Goal: Information Seeking & Learning: Learn about a topic

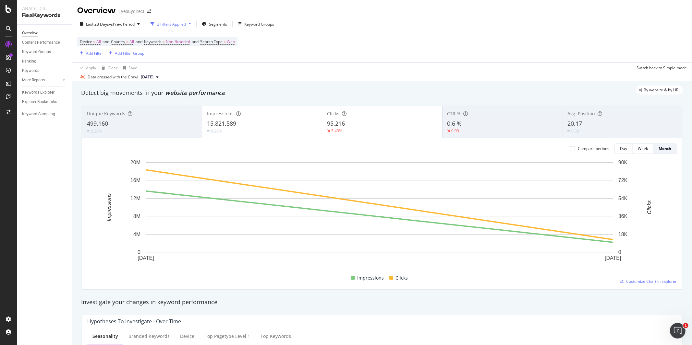
click at [456, 45] on div "Device = All and Country = All and Keywords = Non-Branded and Search Type = Web…" at bounding box center [382, 47] width 610 height 30
click at [133, 42] on span "All" at bounding box center [131, 41] width 5 height 9
click at [126, 54] on div "All" at bounding box center [153, 57] width 71 height 10
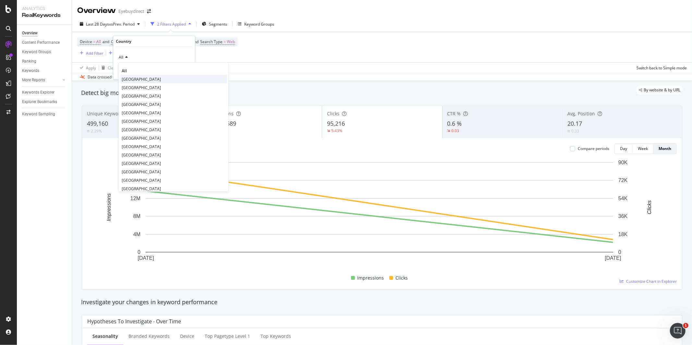
click at [150, 77] on span "[GEOGRAPHIC_DATA]" at bounding box center [141, 80] width 39 height 6
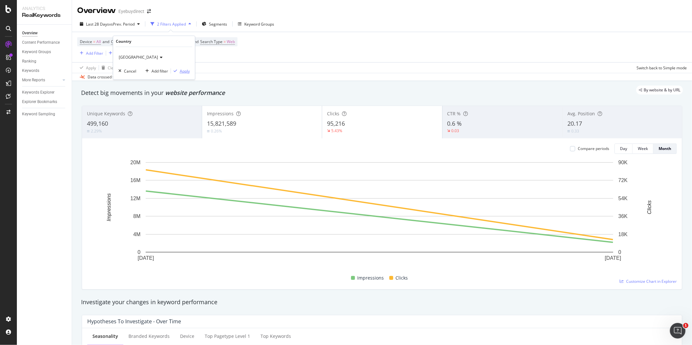
click at [183, 71] on div "Apply" at bounding box center [185, 71] width 10 height 6
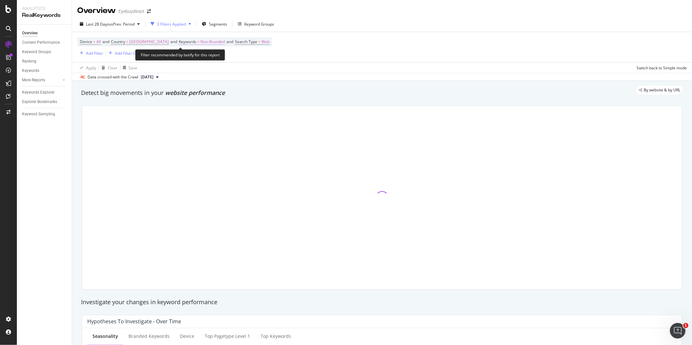
click at [216, 41] on span "Non-Branded" at bounding box center [212, 41] width 24 height 9
click at [216, 54] on div "Non-Branded" at bounding box center [211, 58] width 35 height 10
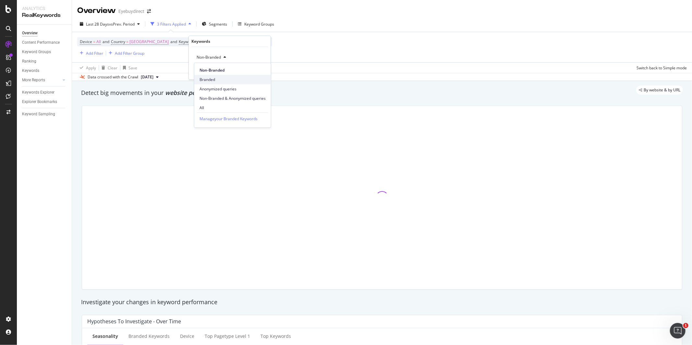
click at [210, 76] on div "Branded" at bounding box center [232, 79] width 77 height 9
click at [259, 73] on div "Apply" at bounding box center [260, 71] width 10 height 6
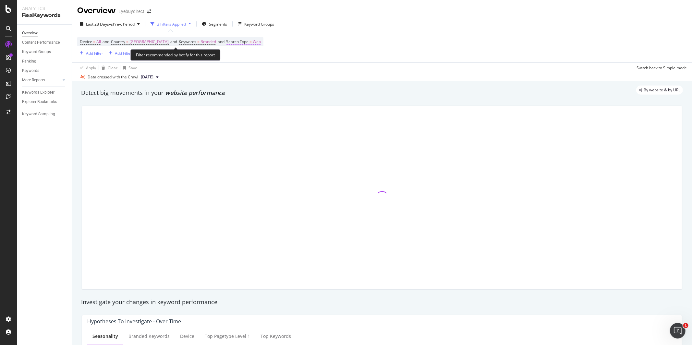
click at [261, 43] on span "Web" at bounding box center [257, 41] width 8 height 9
click at [378, 46] on div "Device = All and Country = [GEOGRAPHIC_DATA] and Keywords = Branded and Search …" at bounding box center [382, 47] width 610 height 30
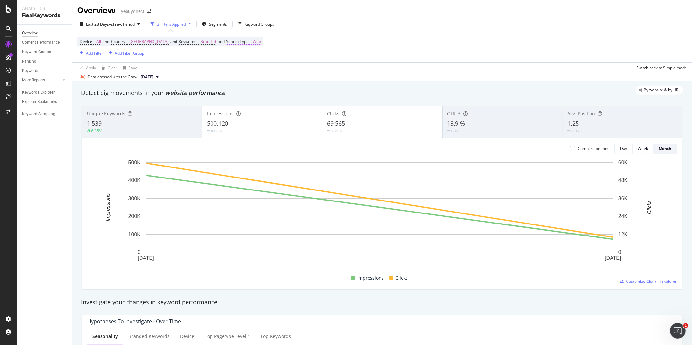
click at [261, 42] on span "Web" at bounding box center [257, 41] width 8 height 9
click at [248, 58] on span "Web" at bounding box center [248, 57] width 8 height 6
click at [266, 69] on div "All" at bounding box center [279, 70] width 69 height 8
click at [313, 71] on div "Apply" at bounding box center [310, 71] width 10 height 6
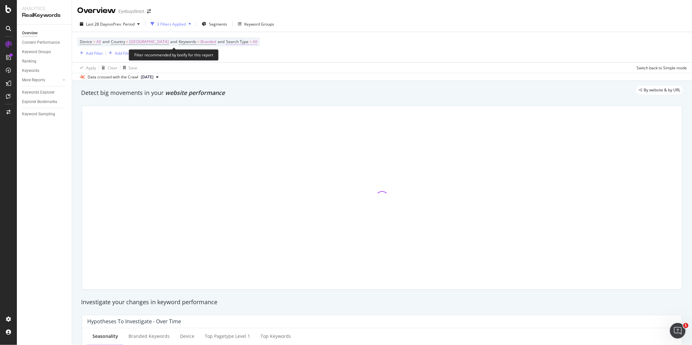
click at [257, 43] on span "All" at bounding box center [255, 41] width 5 height 9
click at [245, 56] on span "All" at bounding box center [246, 57] width 5 height 6
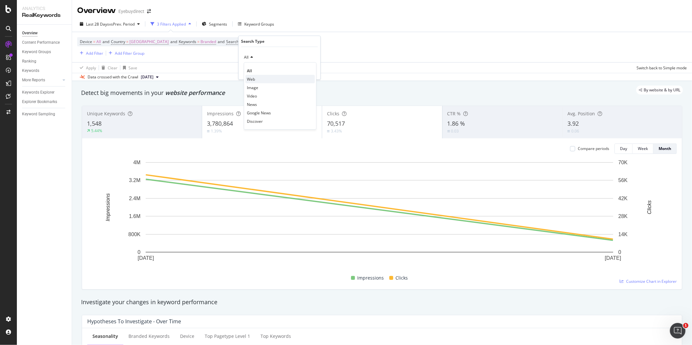
click at [258, 77] on div "Web" at bounding box center [279, 79] width 69 height 8
click at [314, 72] on div "Apply" at bounding box center [310, 71] width 10 height 6
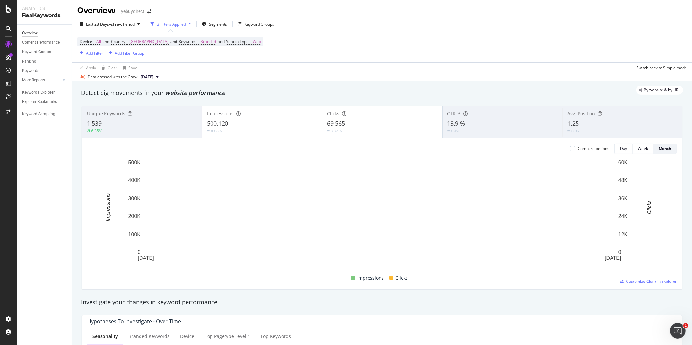
click at [349, 54] on div "Device = All and Country = [GEOGRAPHIC_DATA] and Keywords = Branded and Search …" at bounding box center [382, 47] width 610 height 30
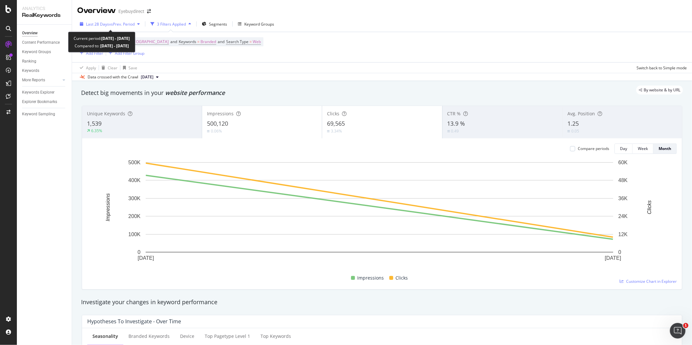
click at [111, 26] on span "vs Prev. Period" at bounding box center [122, 24] width 26 height 6
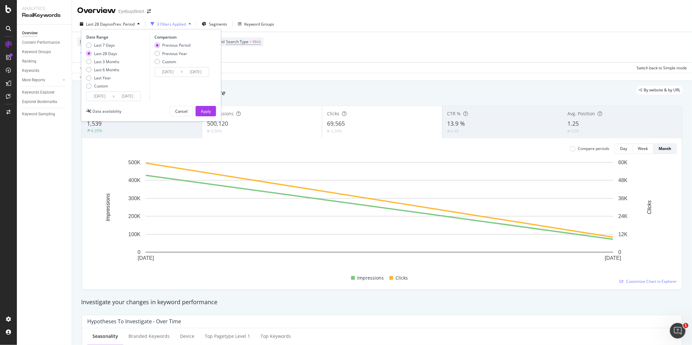
click at [97, 97] on input "[DATE]" at bounding box center [100, 96] width 26 height 9
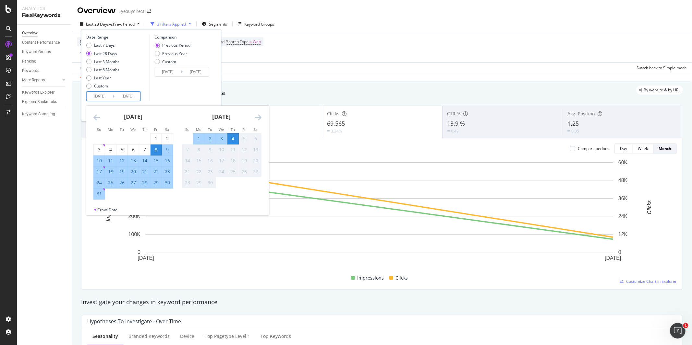
click at [96, 117] on icon "Move backward to switch to the previous month." at bounding box center [96, 118] width 7 height 8
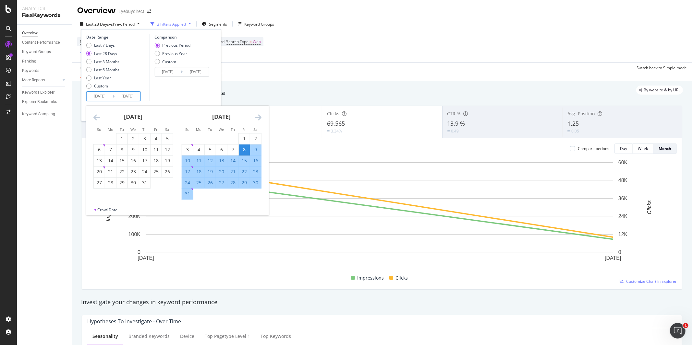
click at [96, 117] on icon "Move backward to switch to the previous month." at bounding box center [96, 118] width 7 height 8
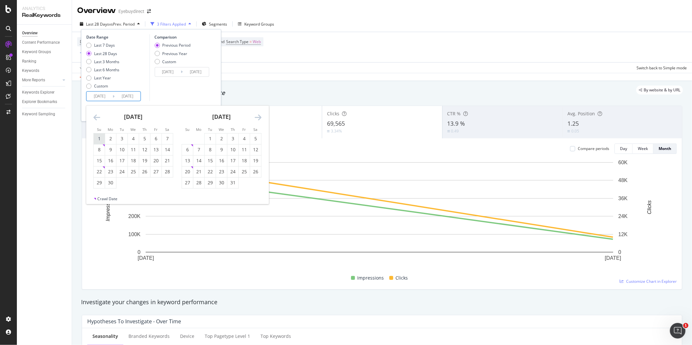
click at [102, 138] on div "1" at bounding box center [99, 139] width 11 height 6
type input "[DATE]"
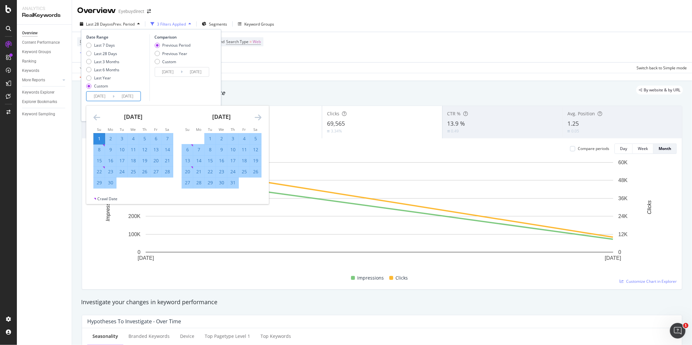
click at [255, 117] on icon "Move forward to switch to the next month." at bounding box center [258, 118] width 7 height 8
click at [187, 193] on div "31" at bounding box center [187, 194] width 11 height 6
type input "[DATE]"
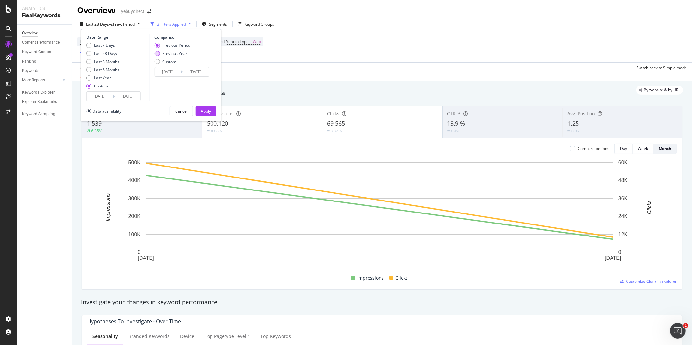
click at [158, 53] on div "Previous Year" at bounding box center [156, 53] width 5 height 5
type input "[DATE]"
click at [203, 107] on div "Apply" at bounding box center [206, 111] width 10 height 10
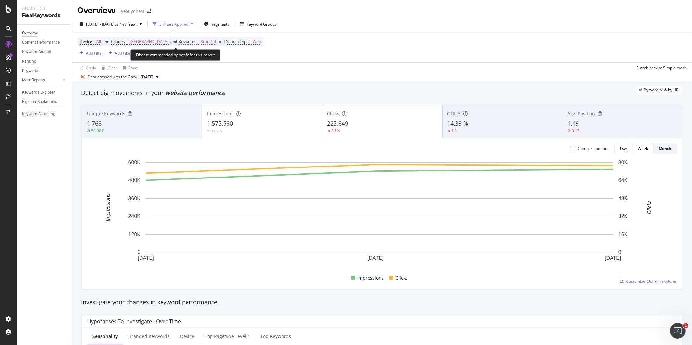
click at [215, 42] on span "Branded" at bounding box center [208, 41] width 16 height 9
click at [211, 54] on div "Branded" at bounding box center [207, 58] width 26 height 10
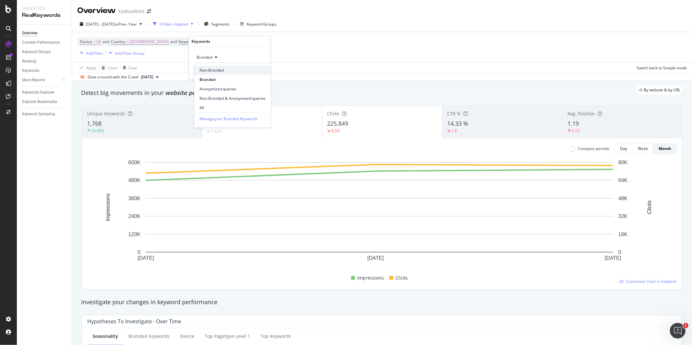
click at [219, 73] on div "Non-Branded" at bounding box center [232, 70] width 77 height 9
click at [260, 72] on div "Apply" at bounding box center [260, 71] width 10 height 6
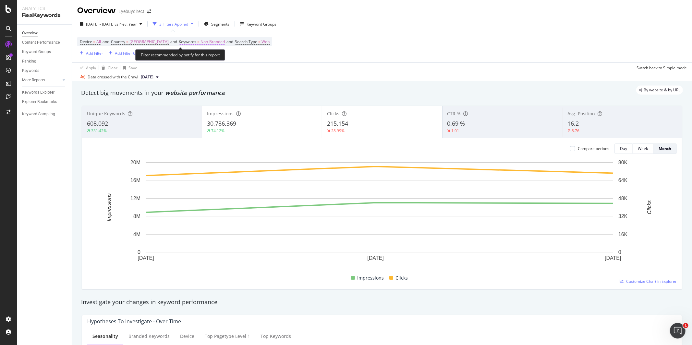
click at [225, 43] on span "Non-Branded" at bounding box center [212, 41] width 24 height 9
click at [219, 55] on span "Non-Branded" at bounding box center [207, 57] width 27 height 6
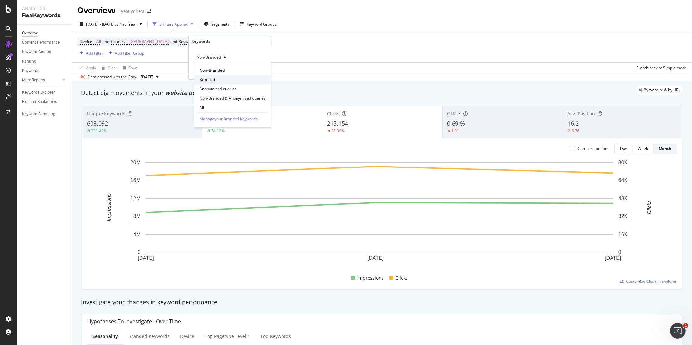
click at [212, 77] on span "Branded" at bounding box center [232, 80] width 66 height 6
click at [265, 70] on div "Branded Cancel Add filter Apply" at bounding box center [230, 63] width 82 height 32
click at [264, 70] on div "Apply" at bounding box center [260, 71] width 10 height 6
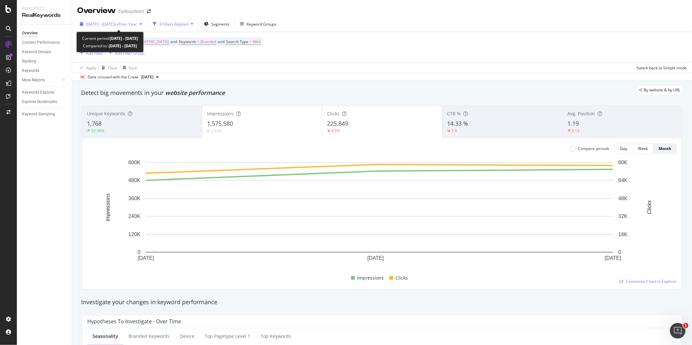
click at [100, 23] on span "[DATE] - [DATE]" at bounding box center [100, 24] width 29 height 6
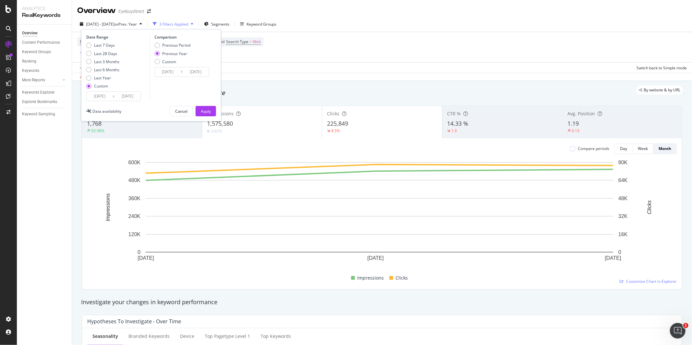
click at [96, 97] on input "[DATE]" at bounding box center [100, 96] width 26 height 9
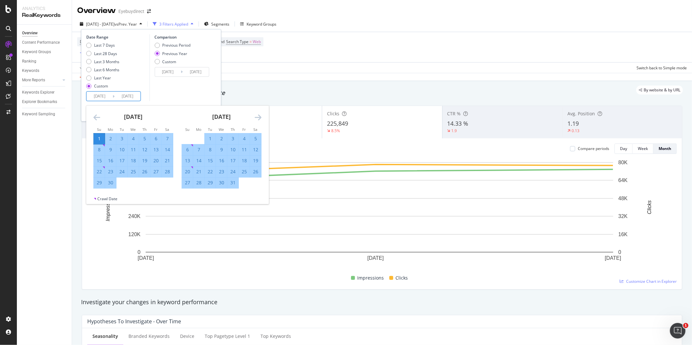
click at [96, 118] on icon "Move backward to switch to the previous month." at bounding box center [96, 118] width 7 height 8
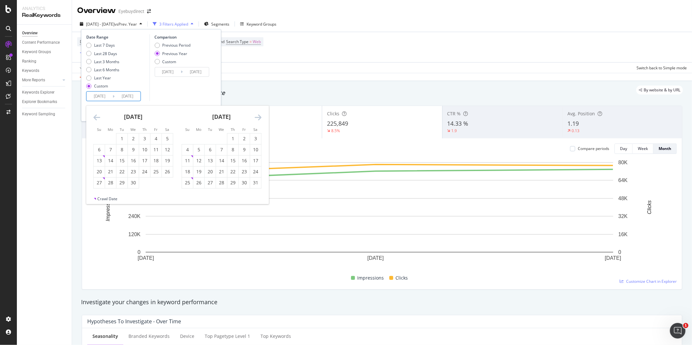
click at [96, 118] on icon "Move backward to switch to the previous month." at bounding box center [96, 118] width 7 height 8
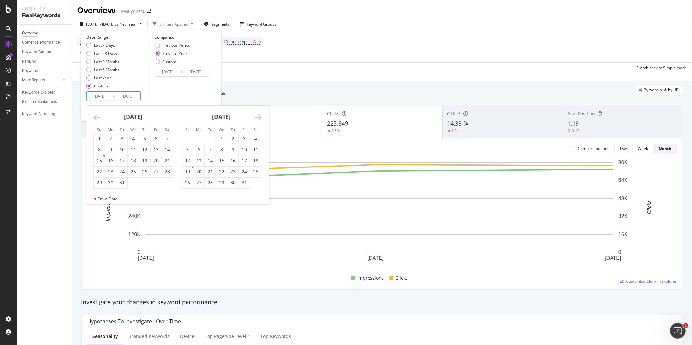
click at [96, 118] on icon "Move backward to switch to the previous month." at bounding box center [96, 118] width 7 height 8
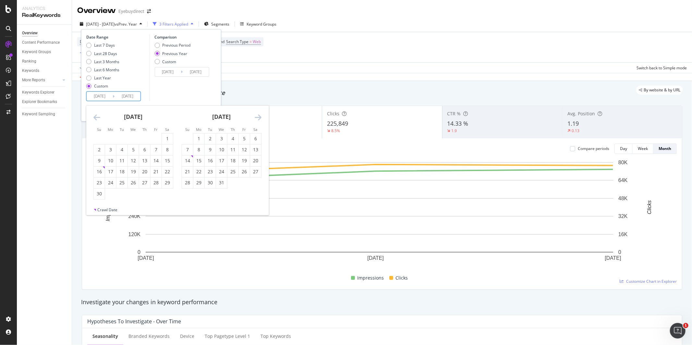
click at [96, 118] on icon "Move backward to switch to the previous month." at bounding box center [96, 118] width 7 height 8
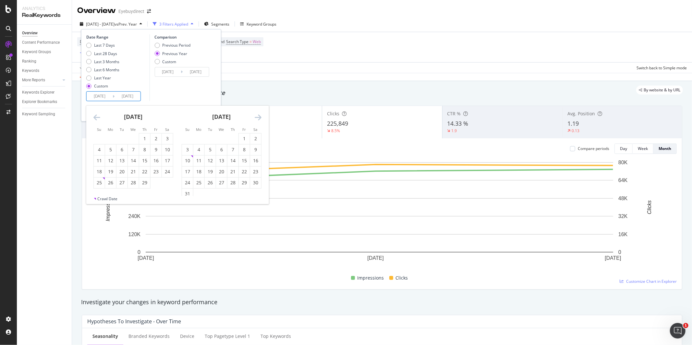
click at [96, 118] on icon "Move backward to switch to the previous month." at bounding box center [96, 118] width 7 height 8
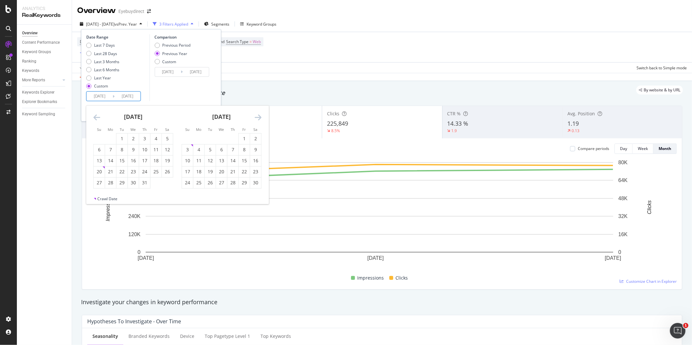
click at [96, 118] on icon "Move backward to switch to the previous month." at bounding box center [96, 118] width 7 height 8
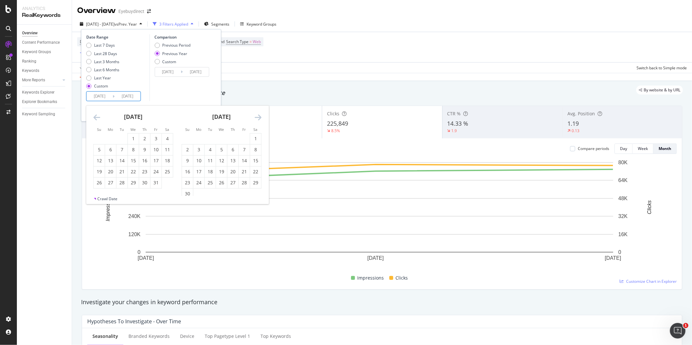
click at [96, 118] on icon "Move backward to switch to the previous month." at bounding box center [96, 118] width 7 height 8
click at [230, 139] on div "1" at bounding box center [232, 139] width 11 height 6
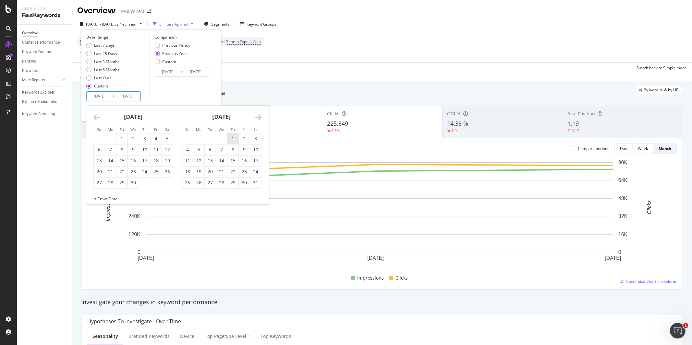
type input "[DATE]"
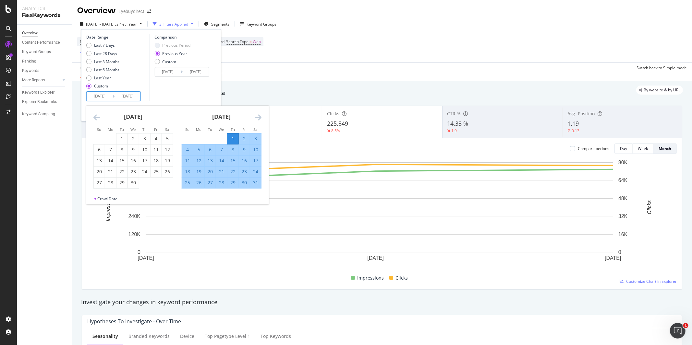
click at [261, 118] on icon "Move forward to switch to the next month." at bounding box center [258, 118] width 7 height 8
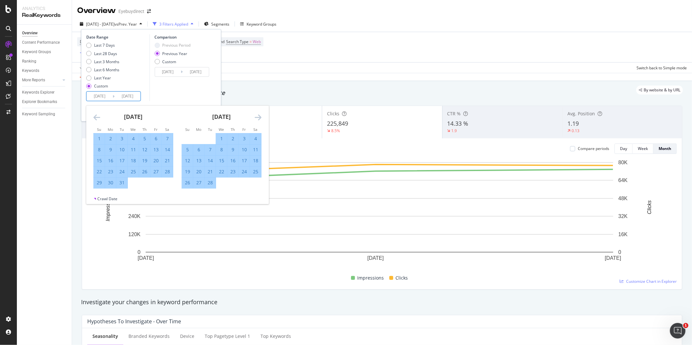
click at [261, 118] on icon "Move forward to switch to the next month." at bounding box center [258, 118] width 7 height 8
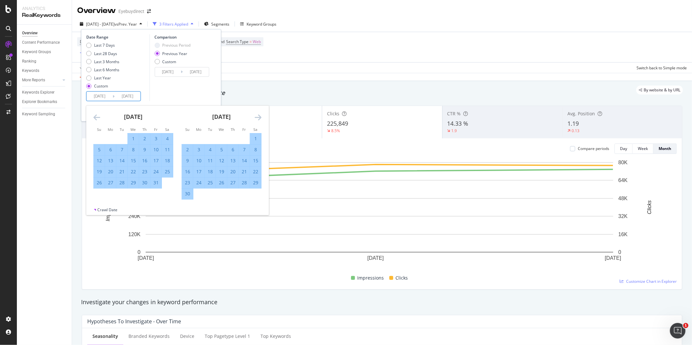
click at [261, 118] on icon "Move forward to switch to the next month." at bounding box center [258, 118] width 7 height 8
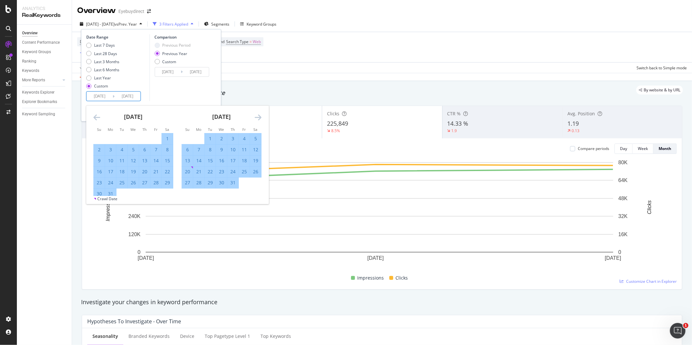
click at [261, 118] on icon "Move forward to switch to the next month." at bounding box center [258, 118] width 7 height 8
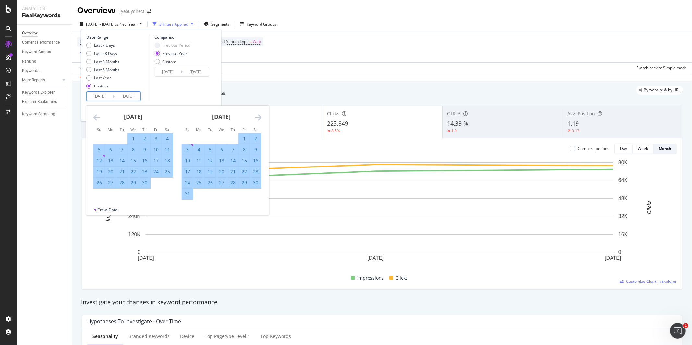
click at [261, 118] on icon "Move forward to switch to the next month." at bounding box center [258, 118] width 7 height 8
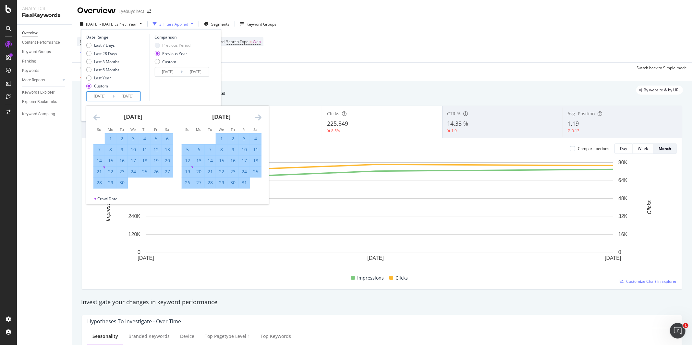
click at [261, 118] on icon "Move forward to switch to the next month." at bounding box center [258, 118] width 7 height 8
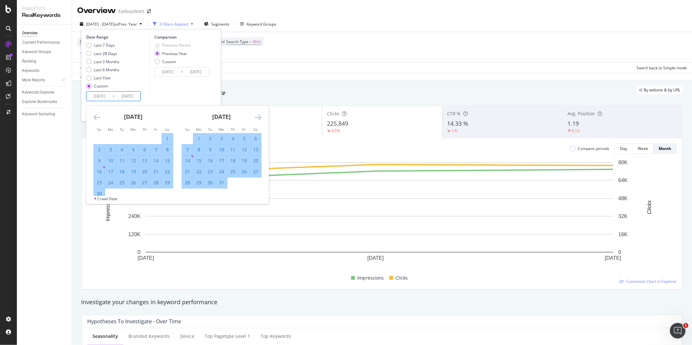
click at [261, 118] on icon "Move forward to switch to the next month." at bounding box center [258, 118] width 7 height 8
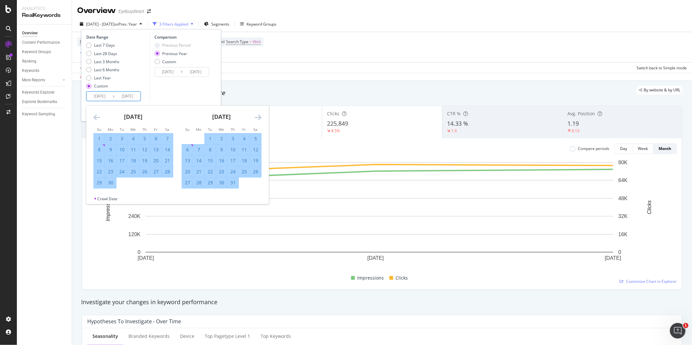
click at [261, 118] on icon "Move forward to switch to the next month." at bounding box center [258, 118] width 7 height 8
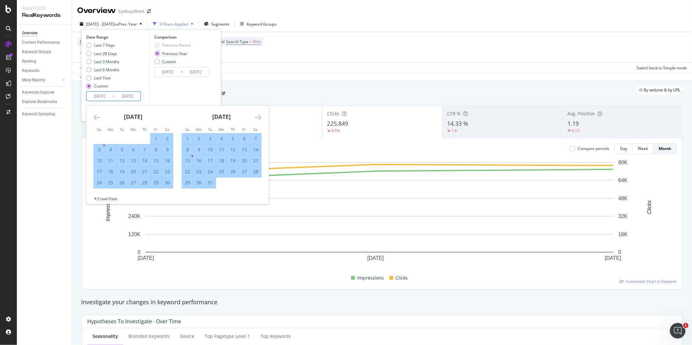
click at [261, 118] on icon "Move forward to switch to the next month." at bounding box center [258, 118] width 7 height 8
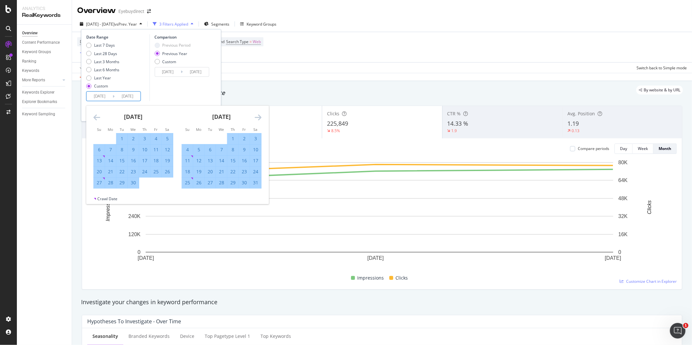
click at [261, 118] on icon "Move forward to switch to the next month." at bounding box center [258, 118] width 7 height 8
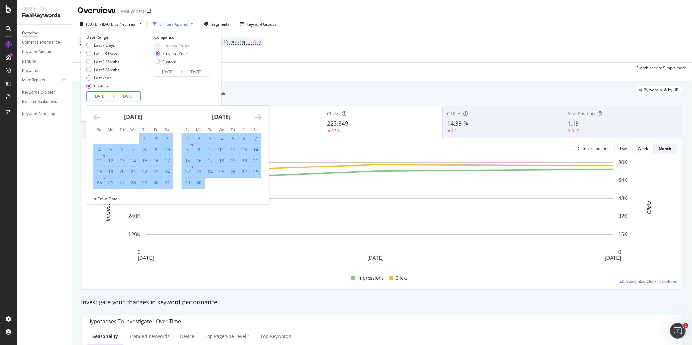
click at [261, 118] on icon "Move forward to switch to the next month." at bounding box center [258, 118] width 7 height 8
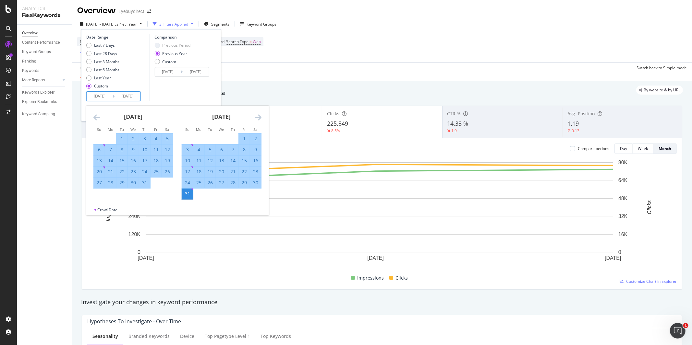
click at [261, 118] on icon "Move forward to switch to the next month." at bounding box center [258, 118] width 7 height 8
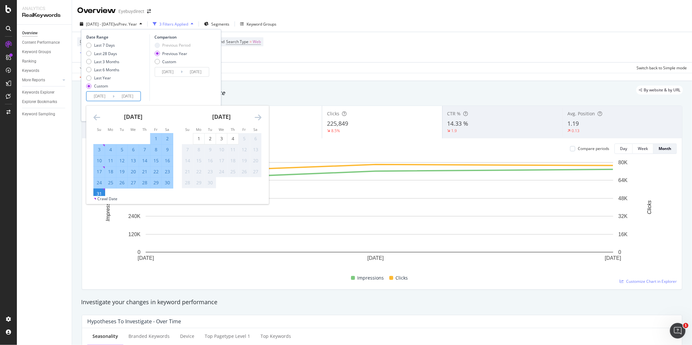
click at [99, 189] on div "31" at bounding box center [99, 194] width 11 height 11
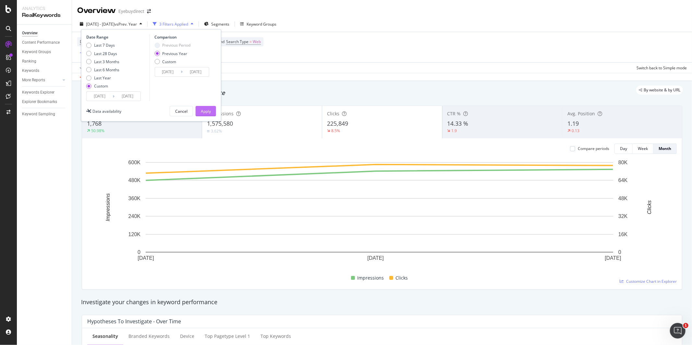
click at [205, 109] on div "Apply" at bounding box center [206, 112] width 10 height 6
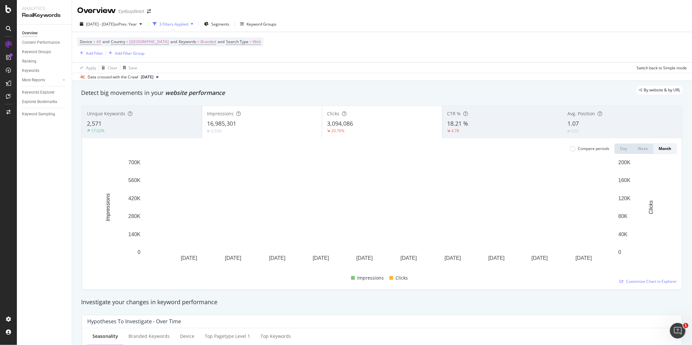
click at [255, 122] on div "16,985,301" at bounding box center [262, 124] width 110 height 8
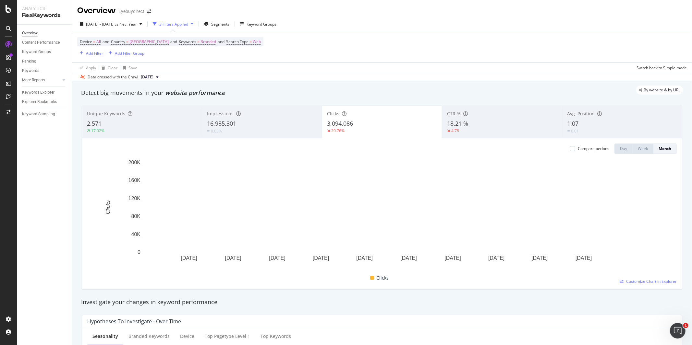
click at [251, 119] on div "Impressions 16,985,301 0.03%" at bounding box center [262, 122] width 120 height 29
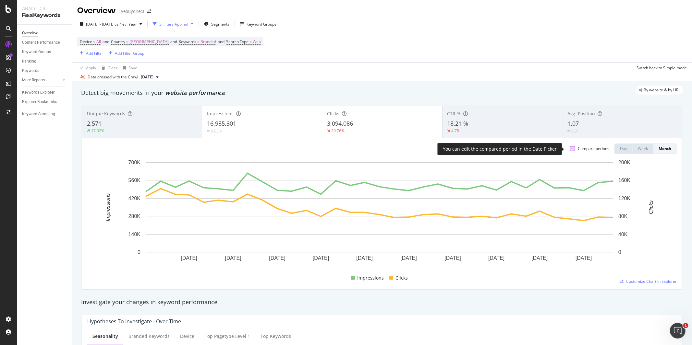
click at [570, 150] on div at bounding box center [572, 148] width 5 height 5
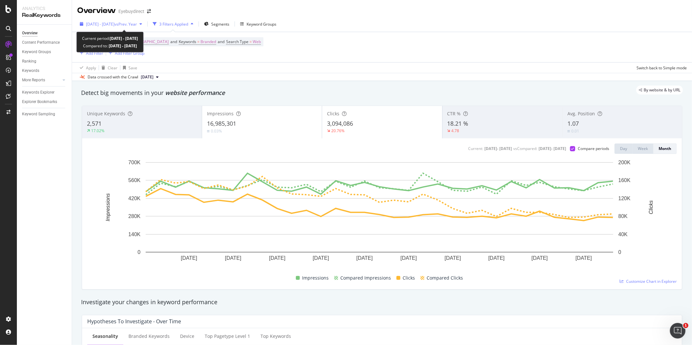
click at [115, 24] on span "[DATE] - [DATE]" at bounding box center [100, 24] width 29 height 6
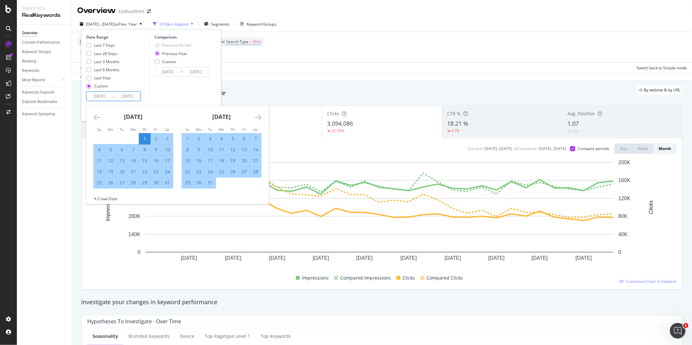
click at [102, 92] on input "[DATE]" at bounding box center [100, 96] width 26 height 9
type input "[DATE]"
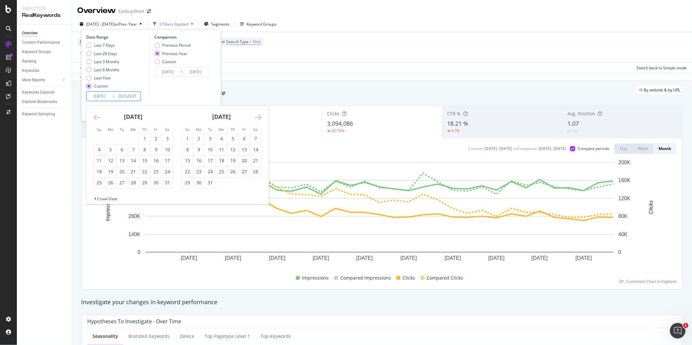
type input "[DATE]"
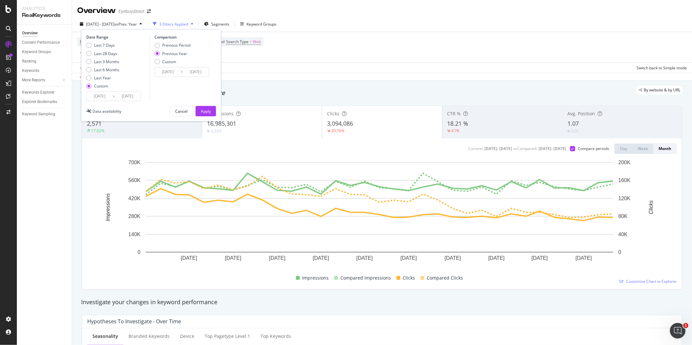
type input "[DATE]"
click at [131, 96] on input "[DATE]" at bounding box center [128, 96] width 26 height 9
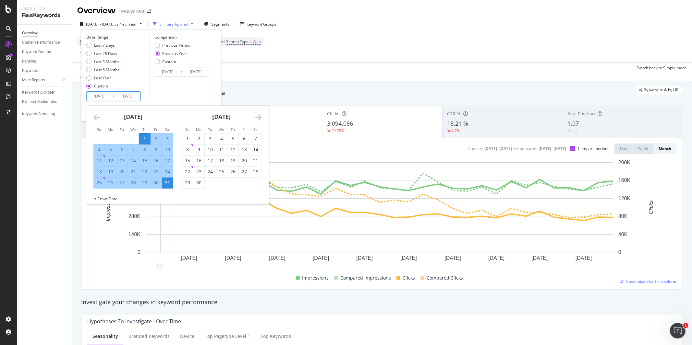
click at [168, 182] on div "31" at bounding box center [167, 183] width 11 height 6
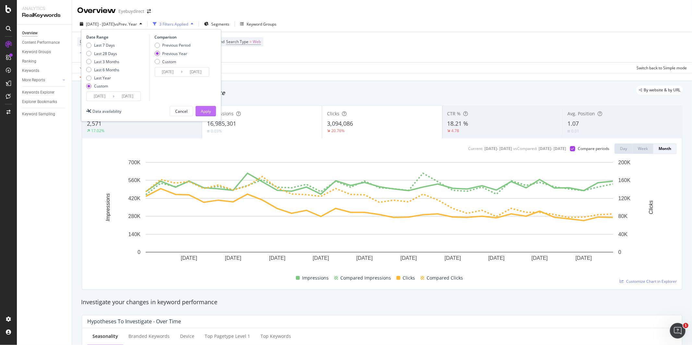
click at [205, 112] on div "Apply" at bounding box center [206, 112] width 10 height 6
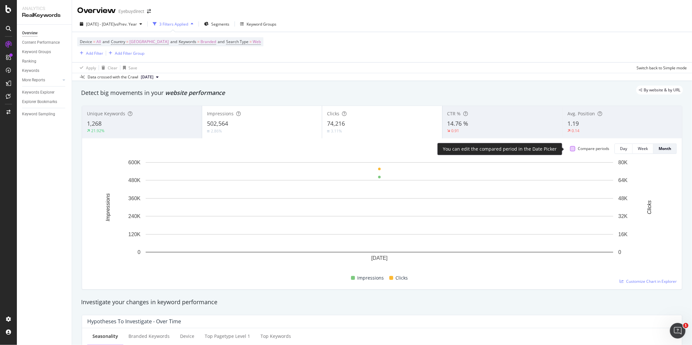
click at [570, 150] on div at bounding box center [572, 148] width 5 height 5
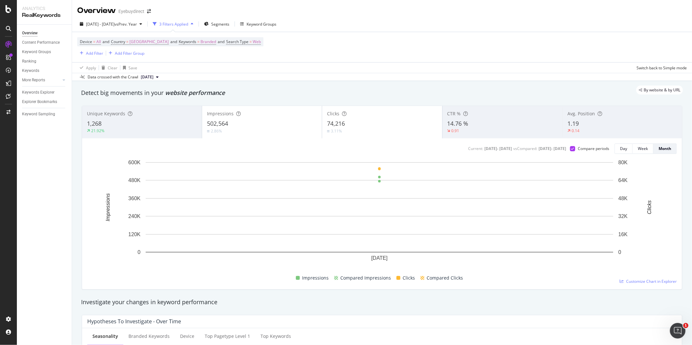
click at [261, 121] on div "502,564" at bounding box center [262, 124] width 110 height 8
